Goal: Task Accomplishment & Management: Complete application form

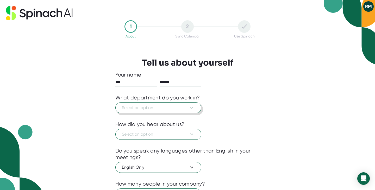
click at [187, 111] on span "Select an option" at bounding box center [158, 108] width 73 height 6
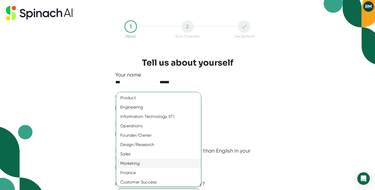
click at [172, 159] on div "Marketing" at bounding box center [158, 163] width 85 height 9
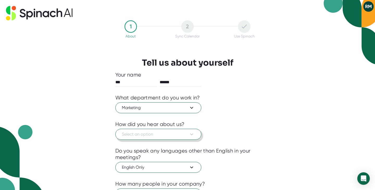
click at [164, 137] on span "Select an option" at bounding box center [158, 134] width 73 height 6
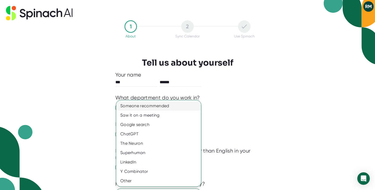
click at [165, 107] on div "Someone recommended" at bounding box center [158, 105] width 85 height 9
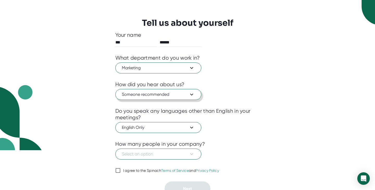
scroll to position [46, 0]
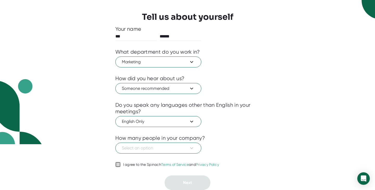
click at [117, 164] on input "I agree to the Spinach Terms of Service and Privacy Policy" at bounding box center [117, 165] width 5 height 6
checkbox input "true"
click at [146, 147] on span "Select an option" at bounding box center [158, 148] width 73 height 6
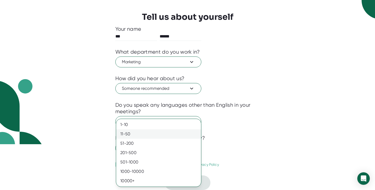
click at [148, 135] on div "11-50" at bounding box center [158, 133] width 85 height 9
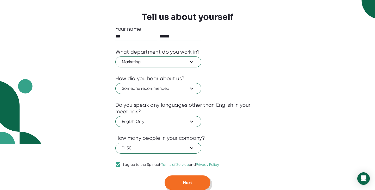
click at [192, 189] on button "Next" at bounding box center [188, 183] width 46 height 15
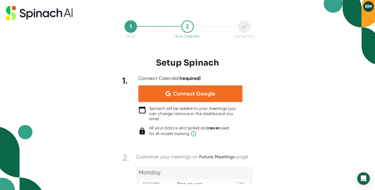
scroll to position [0, 0]
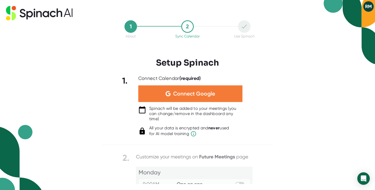
click at [207, 93] on span "Connect Google" at bounding box center [194, 93] width 42 height 5
